Goal: Task Accomplishment & Management: Manage account settings

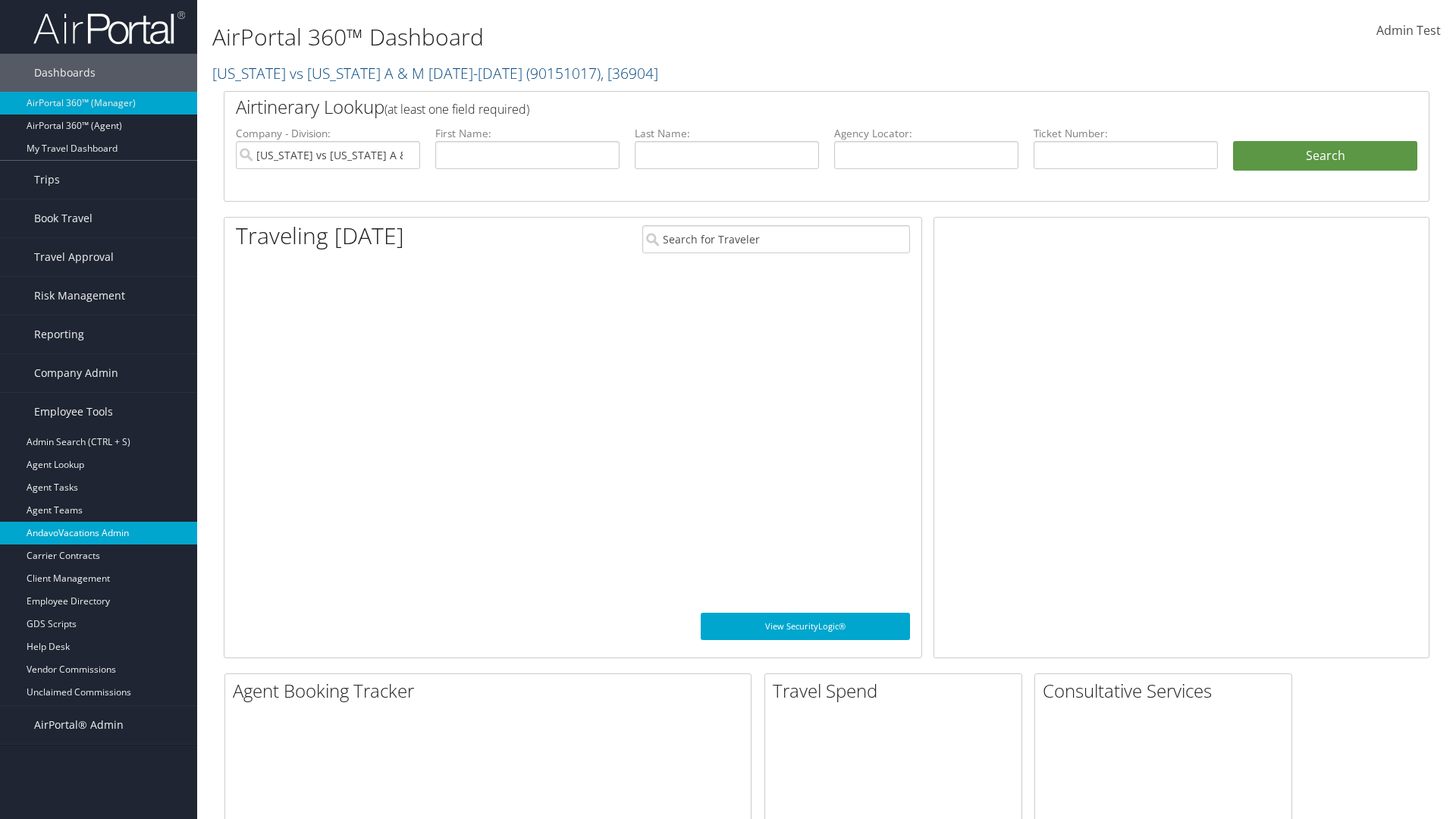
click at [99, 533] on link "AndavoVacations Admin" at bounding box center [98, 533] width 197 height 22
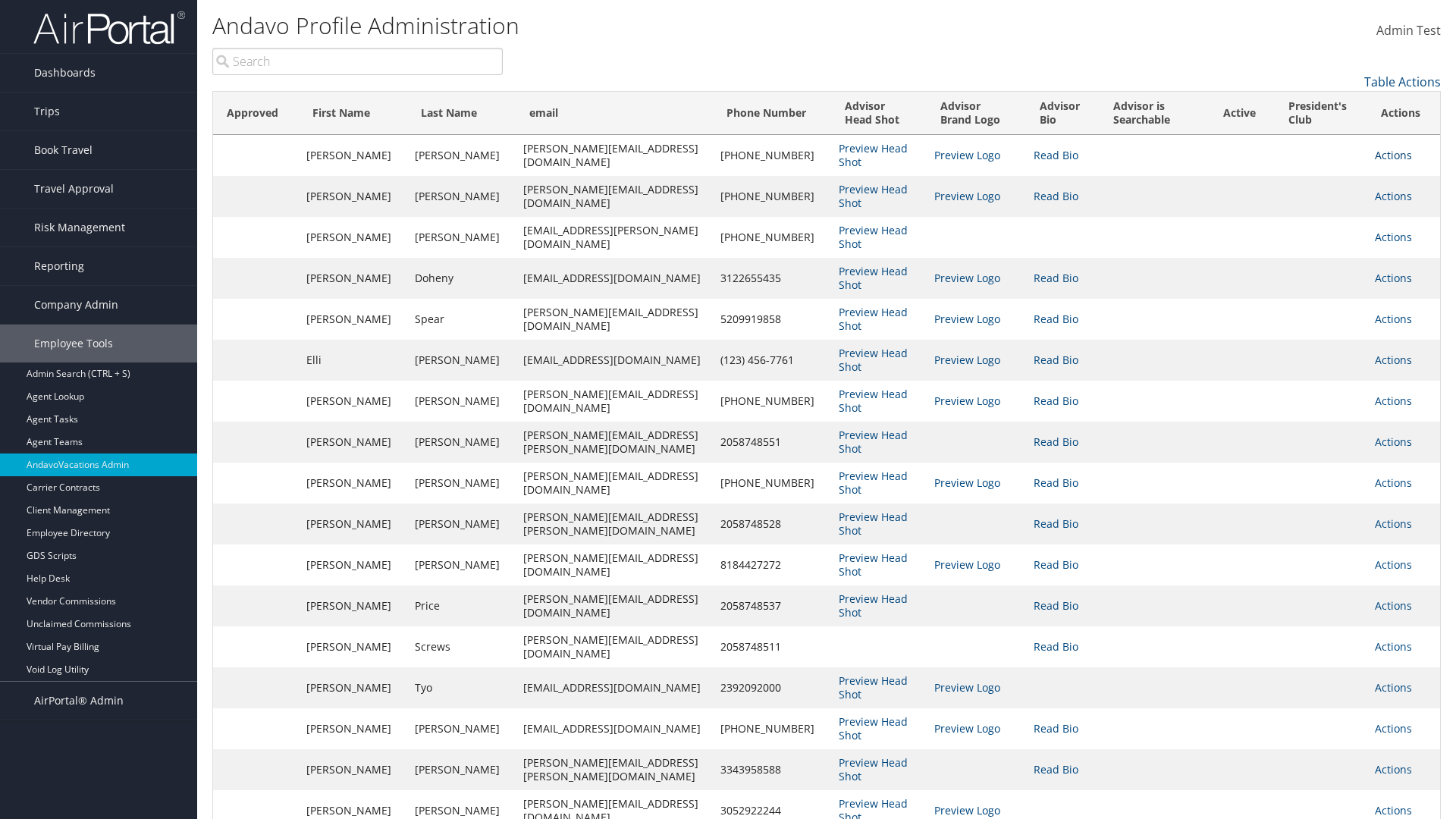
click at [1390, 154] on link "Actions" at bounding box center [1393, 155] width 37 height 15
click at [1321, 203] on link "Edit" at bounding box center [1321, 203] width 165 height 25
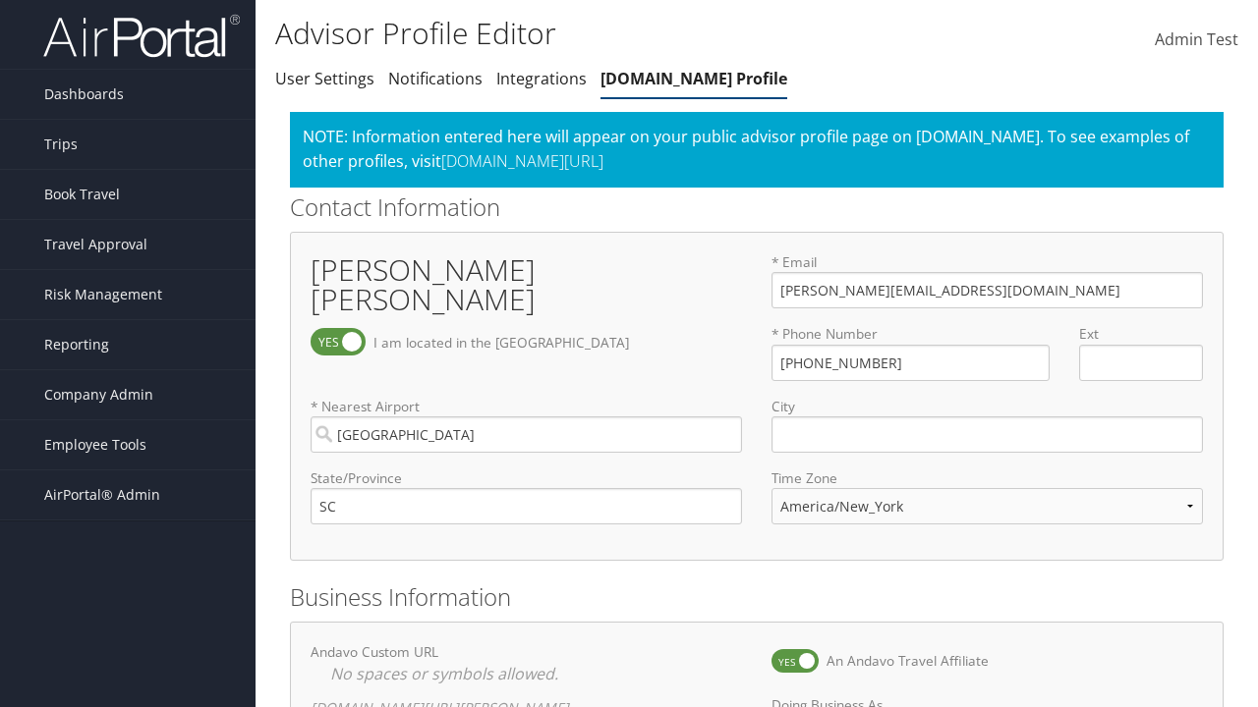
select select "153"
checkbox input "true"
